Goal: Transaction & Acquisition: Obtain resource

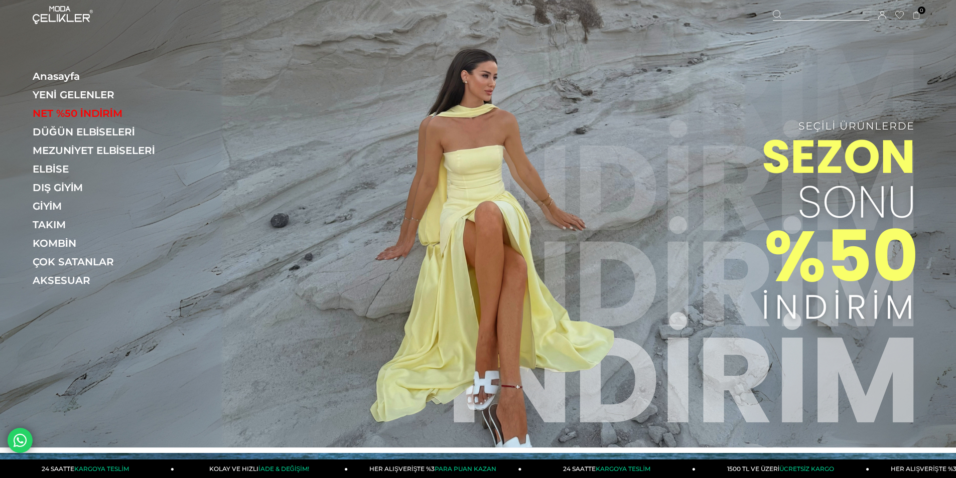
click at [883, 15] on icon at bounding box center [882, 15] width 8 height 8
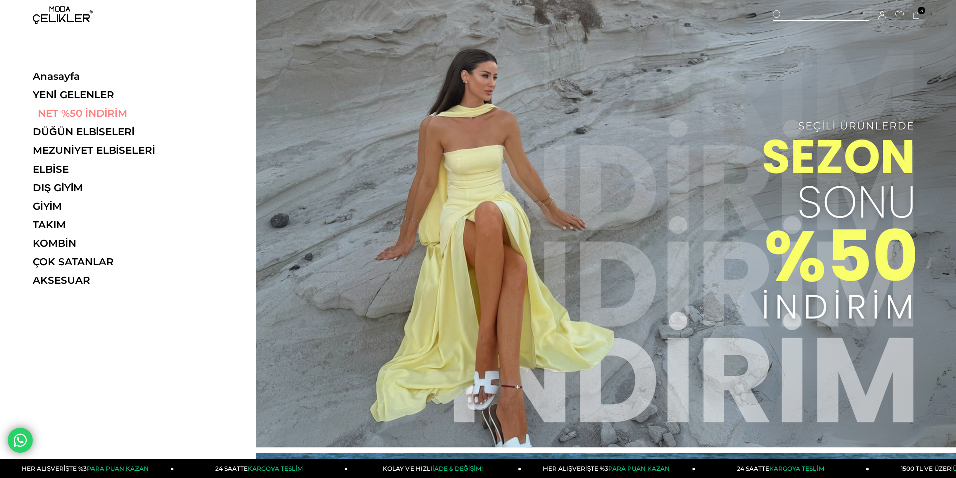
click at [66, 112] on link "NET %50 İNDİRİM" at bounding box center [102, 113] width 138 height 12
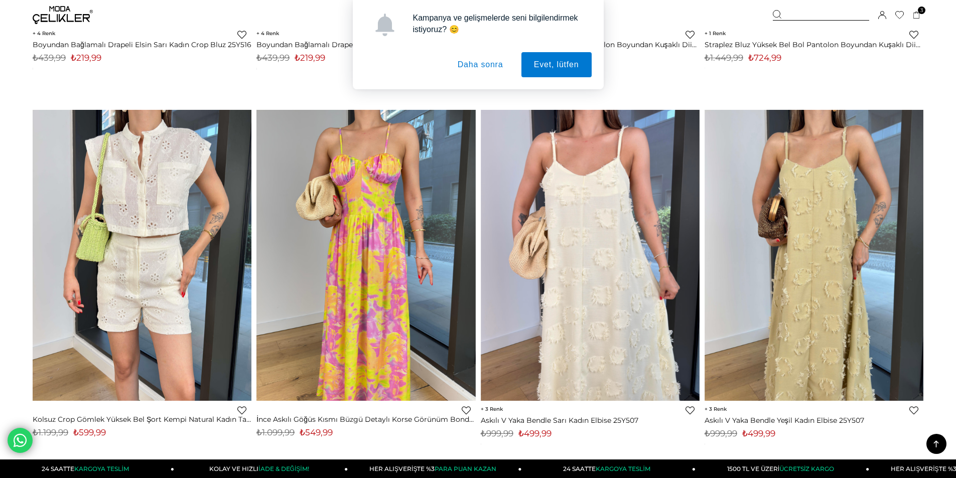
scroll to position [1556, 0]
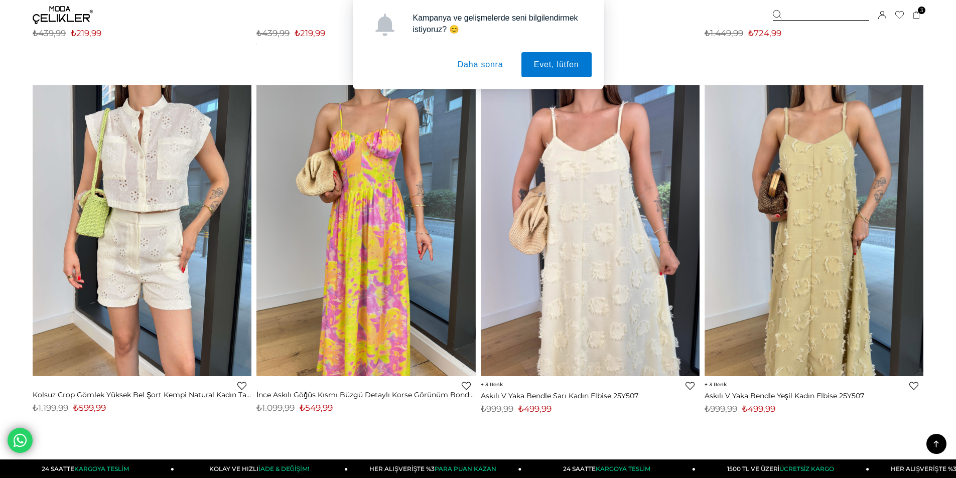
click at [481, 65] on button "Daha sonra" at bounding box center [480, 64] width 71 height 25
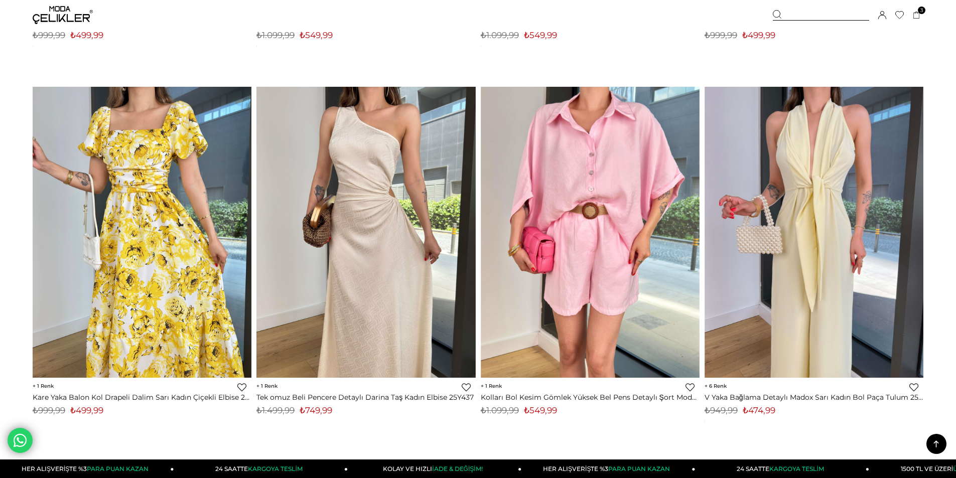
scroll to position [7479, 0]
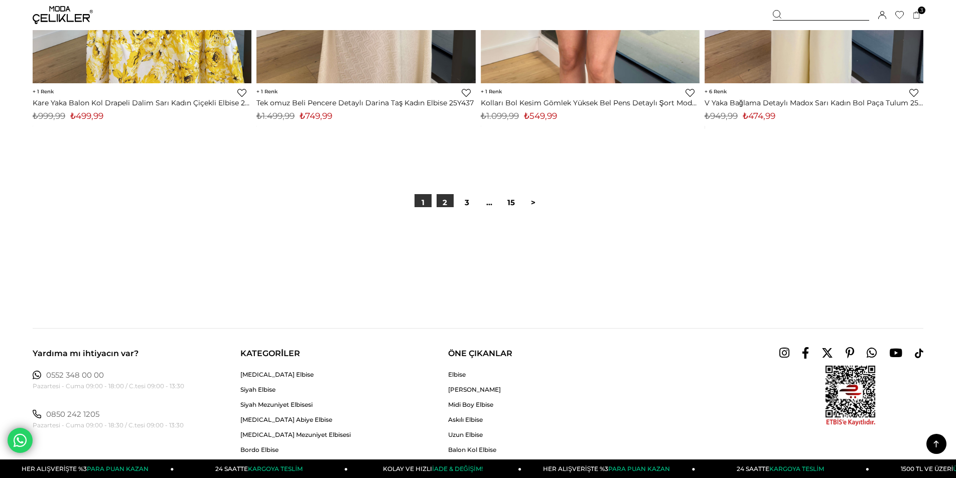
click at [450, 201] on link "2" at bounding box center [445, 202] width 17 height 17
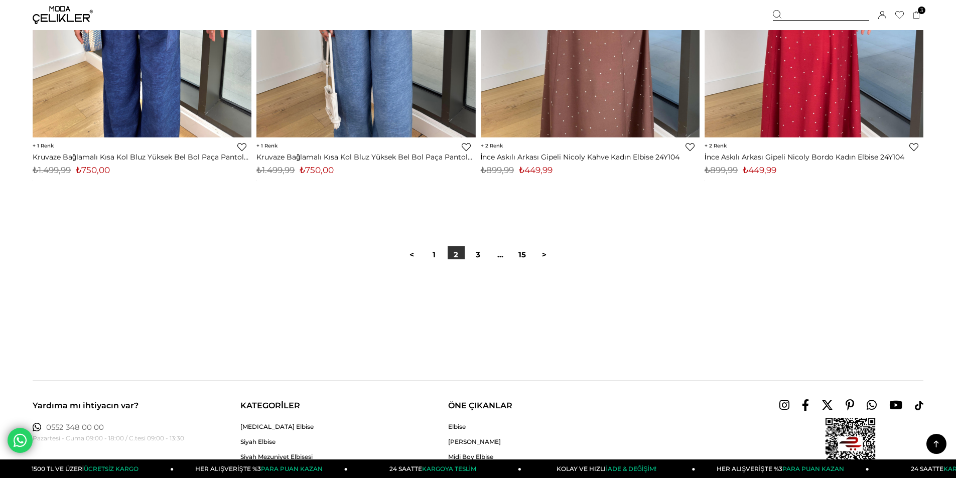
scroll to position [7479, 0]
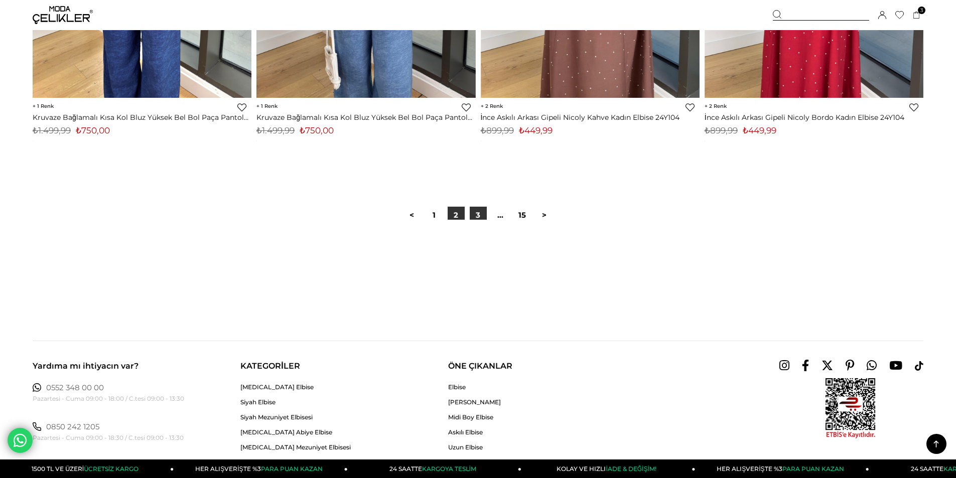
click at [477, 216] on link "3" at bounding box center [478, 215] width 17 height 17
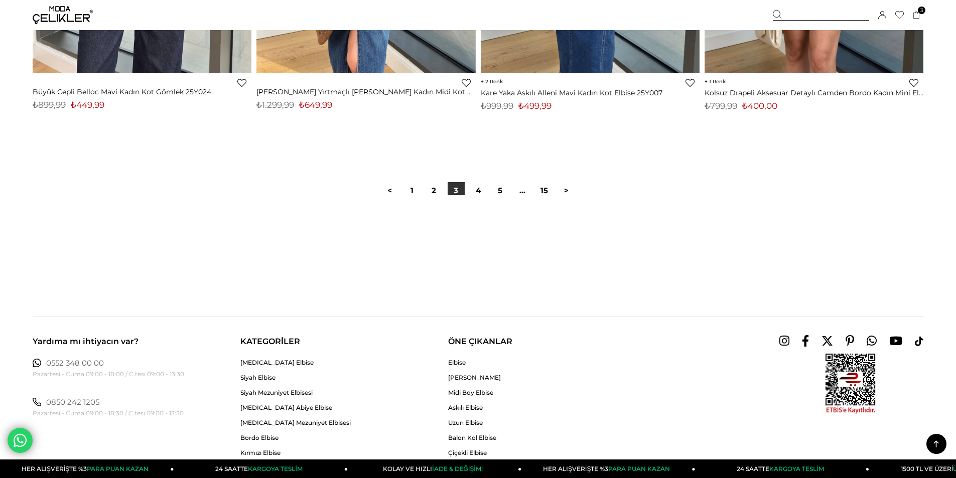
scroll to position [7530, 0]
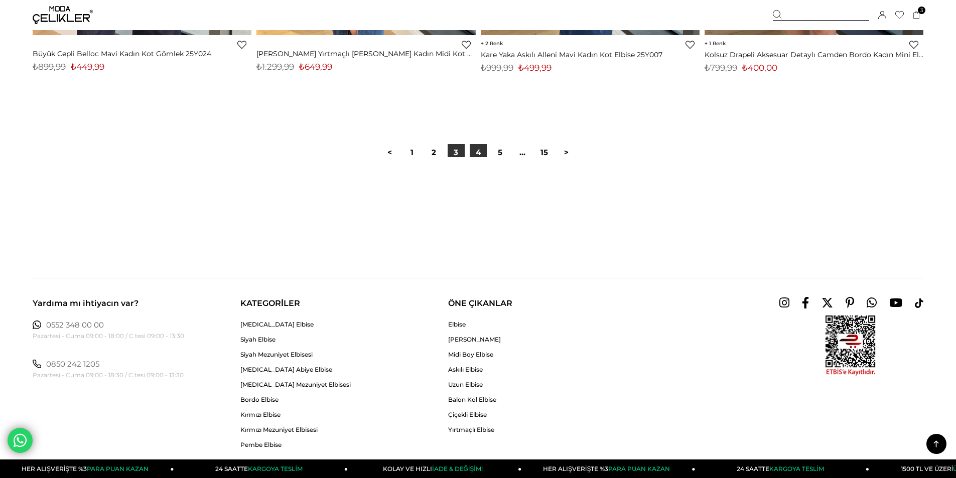
click at [482, 152] on link "4" at bounding box center [478, 152] width 17 height 17
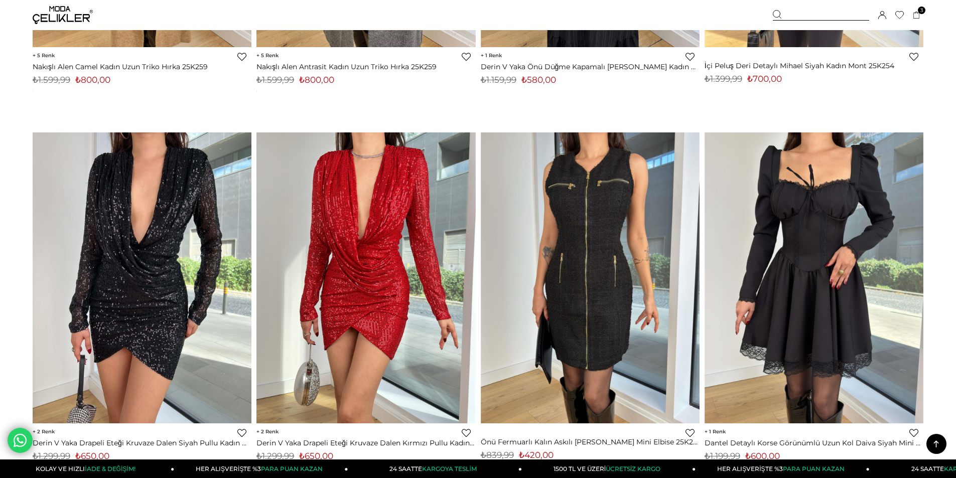
scroll to position [7479, 0]
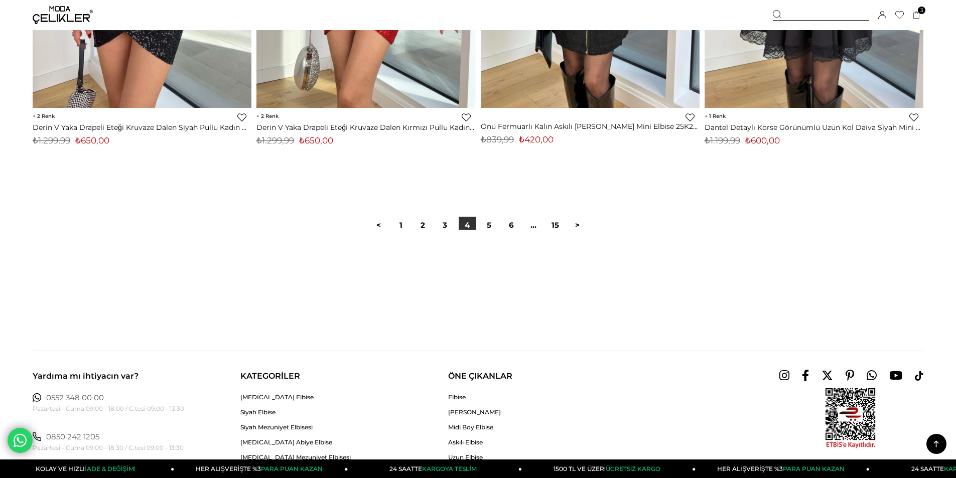
click at [487, 230] on div at bounding box center [478, 262] width 891 height 64
click at [489, 224] on link "5" at bounding box center [489, 225] width 17 height 17
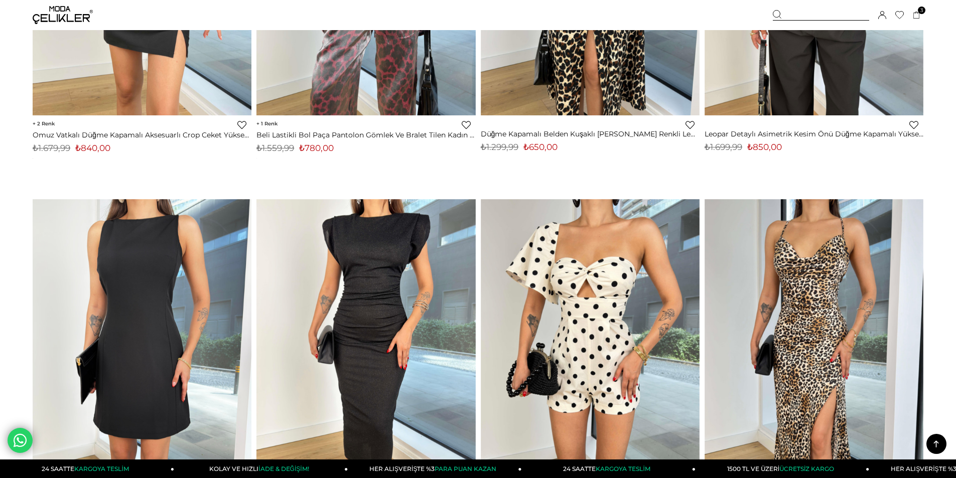
scroll to position [2610, 0]
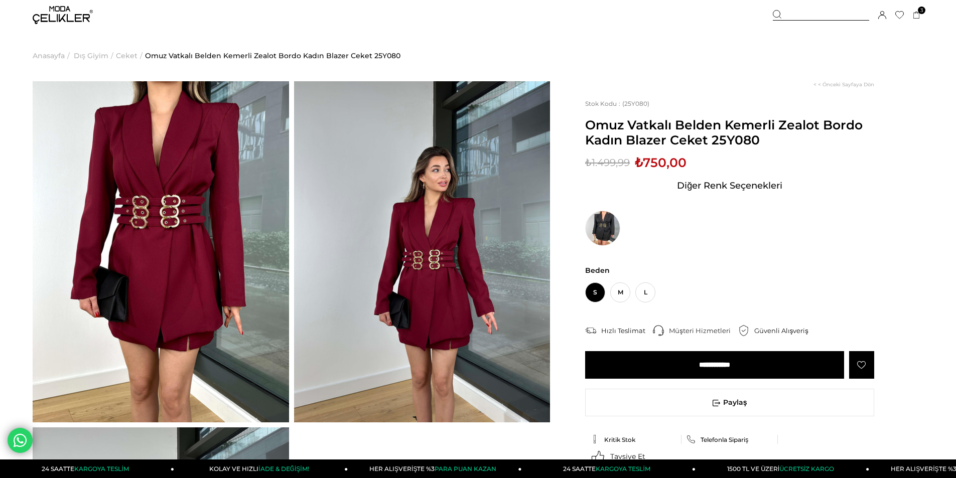
click at [865, 363] on icon at bounding box center [861, 365] width 9 height 9
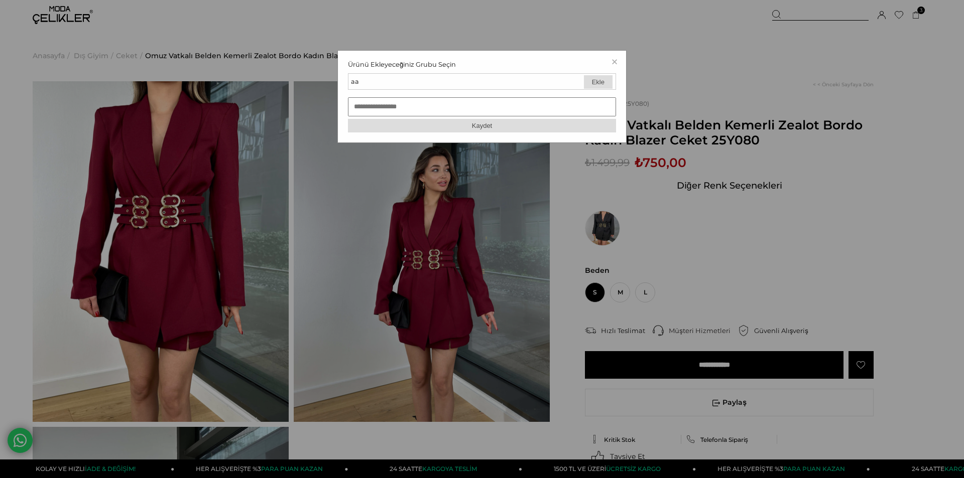
click at [592, 72] on div "Ürünü Ekleyeceğiniz Grubu Seçin aa Ekle Kaydet" at bounding box center [482, 97] width 268 height 72
click at [589, 82] on button "Ekle" at bounding box center [598, 82] width 29 height 14
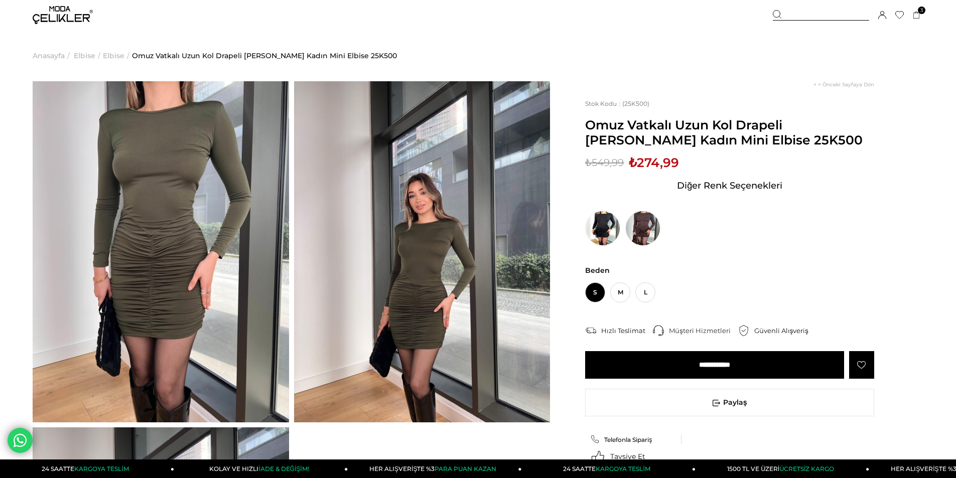
click at [865, 364] on icon at bounding box center [861, 365] width 9 height 9
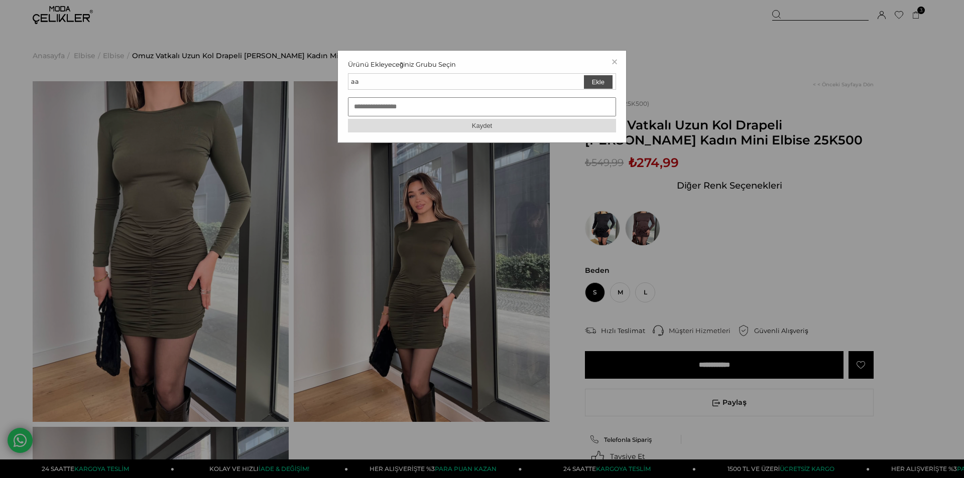
click at [589, 77] on button "Ekle" at bounding box center [598, 82] width 29 height 14
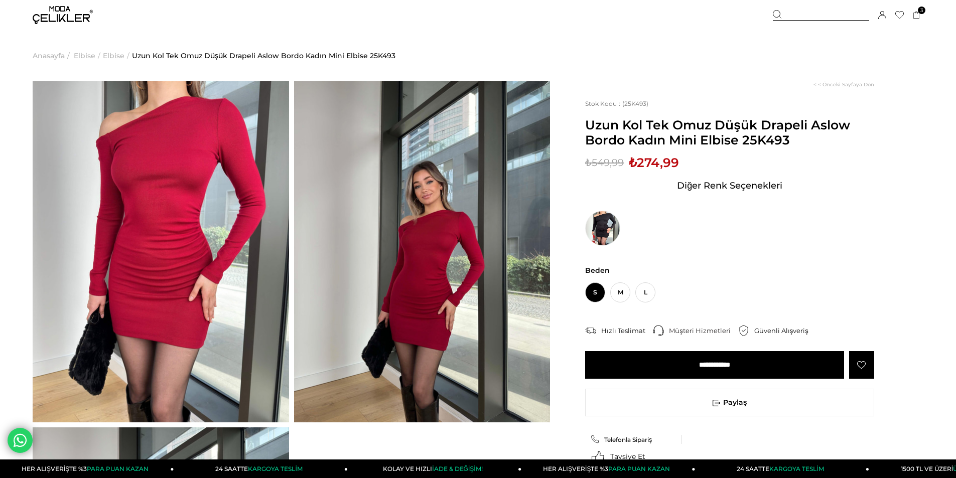
click at [859, 363] on icon at bounding box center [861, 365] width 9 height 9
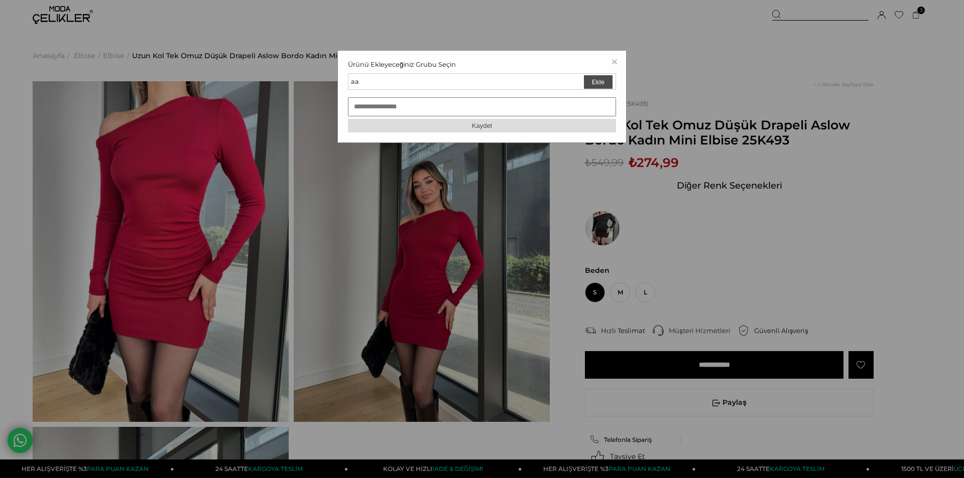
click at [604, 83] on button "Ekle" at bounding box center [598, 82] width 29 height 14
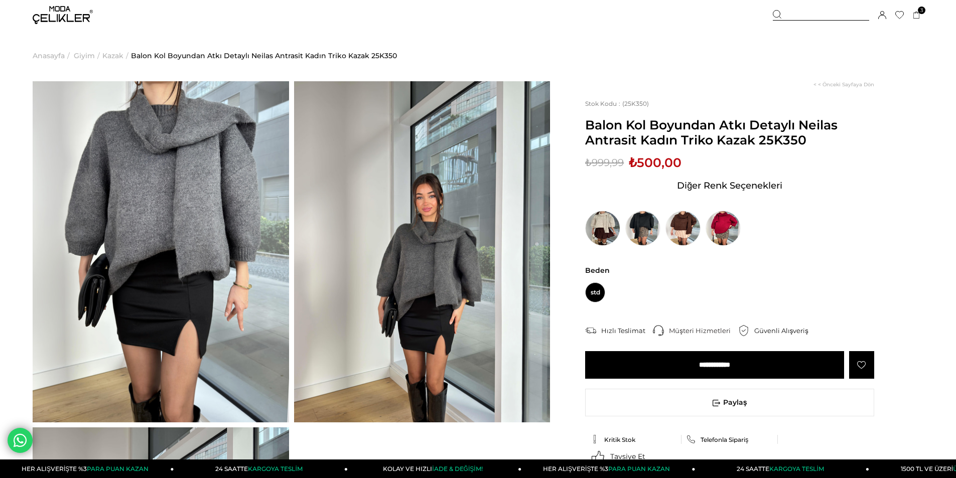
click at [861, 366] on icon at bounding box center [861, 365] width 9 height 9
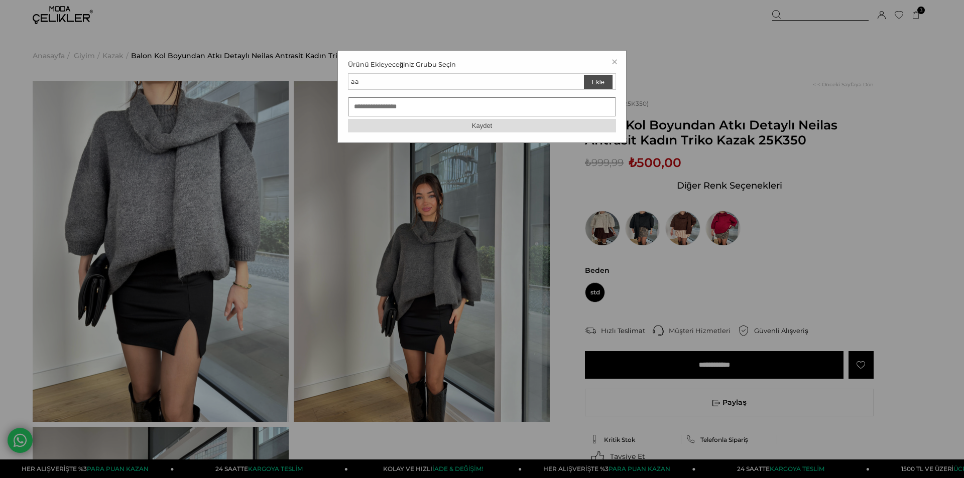
click at [602, 76] on button "Ekle" at bounding box center [598, 82] width 29 height 14
